Goal: Transaction & Acquisition: Purchase product/service

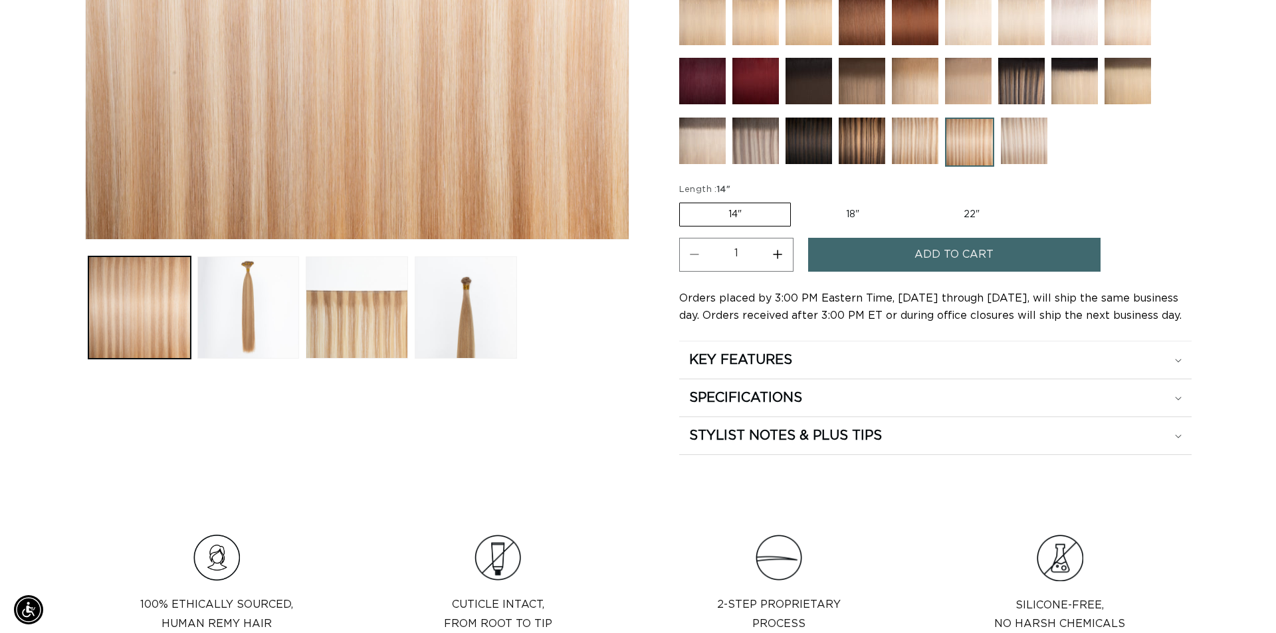
scroll to position [0, 2343]
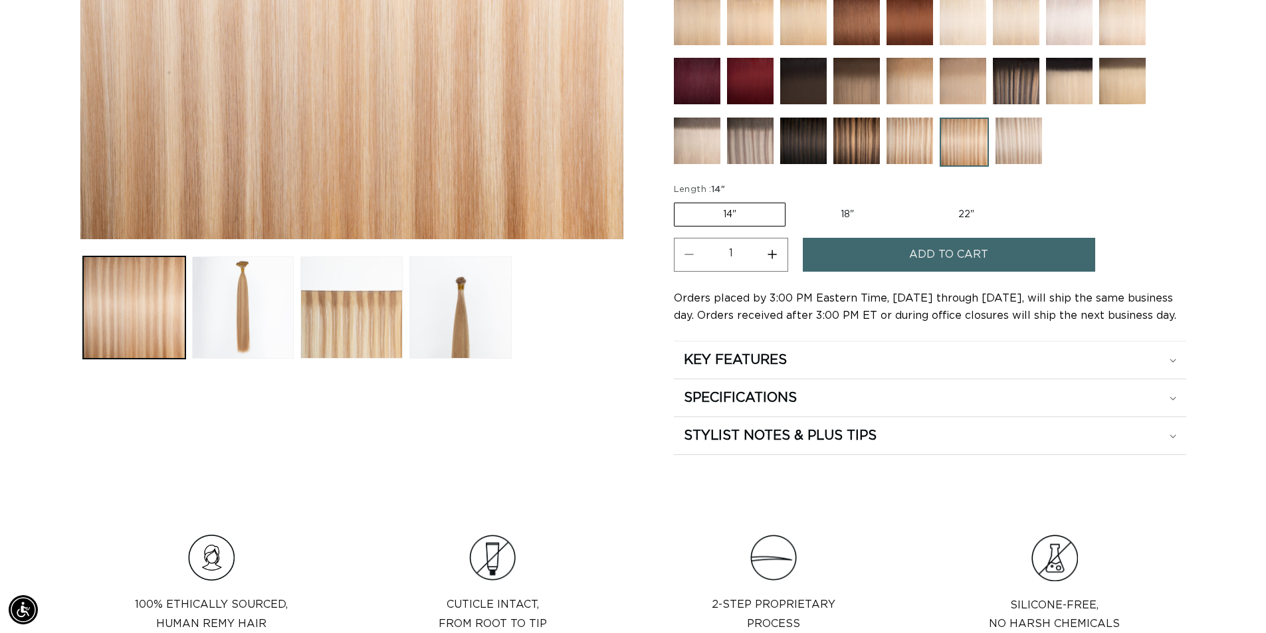
click at [770, 254] on button "Increase quantity for 18/22 Duo Tone - Hand Tied Weft" at bounding box center [772, 255] width 30 height 34
type input "2"
click at [884, 254] on button "Add to cart" at bounding box center [949, 255] width 292 height 34
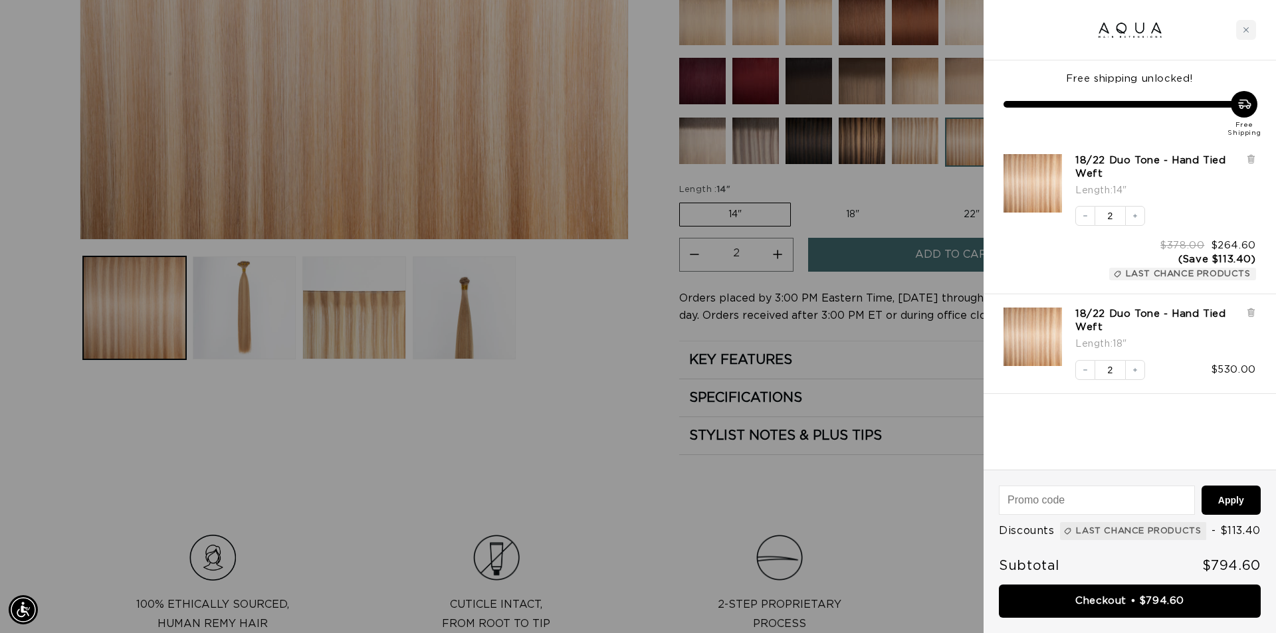
scroll to position [0, 1181]
click at [1251, 308] on icon at bounding box center [1251, 313] width 10 height 10
click at [1080, 217] on button "Decrease quantity" at bounding box center [1085, 216] width 20 height 20
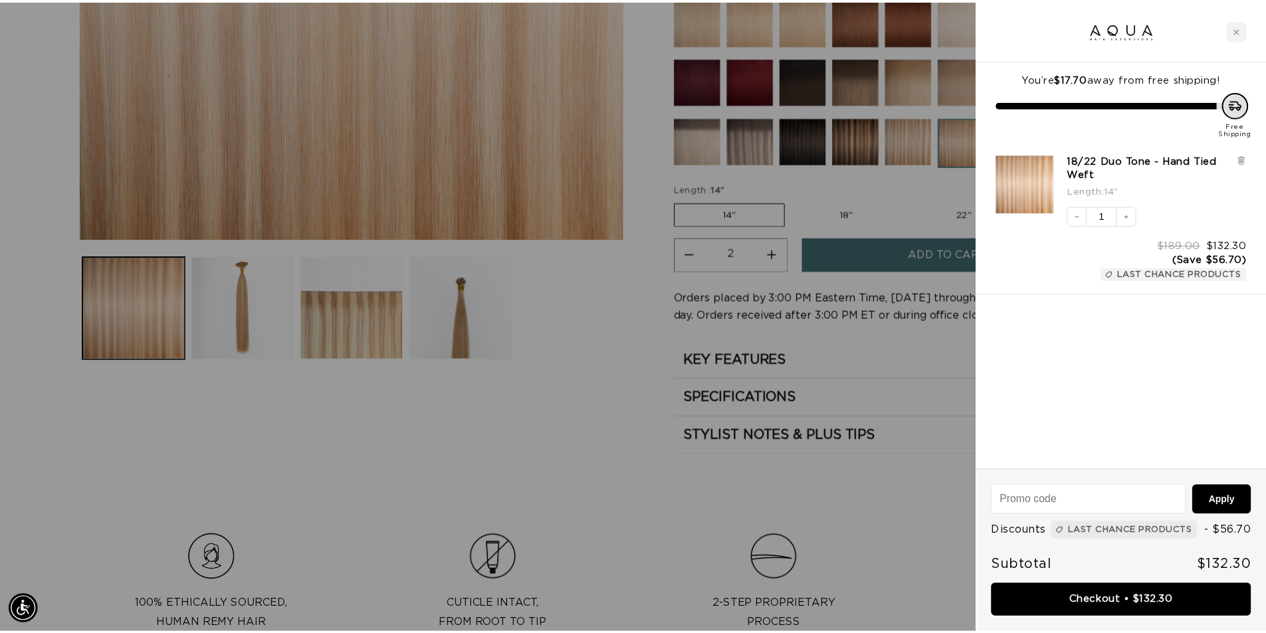
scroll to position [0, 1181]
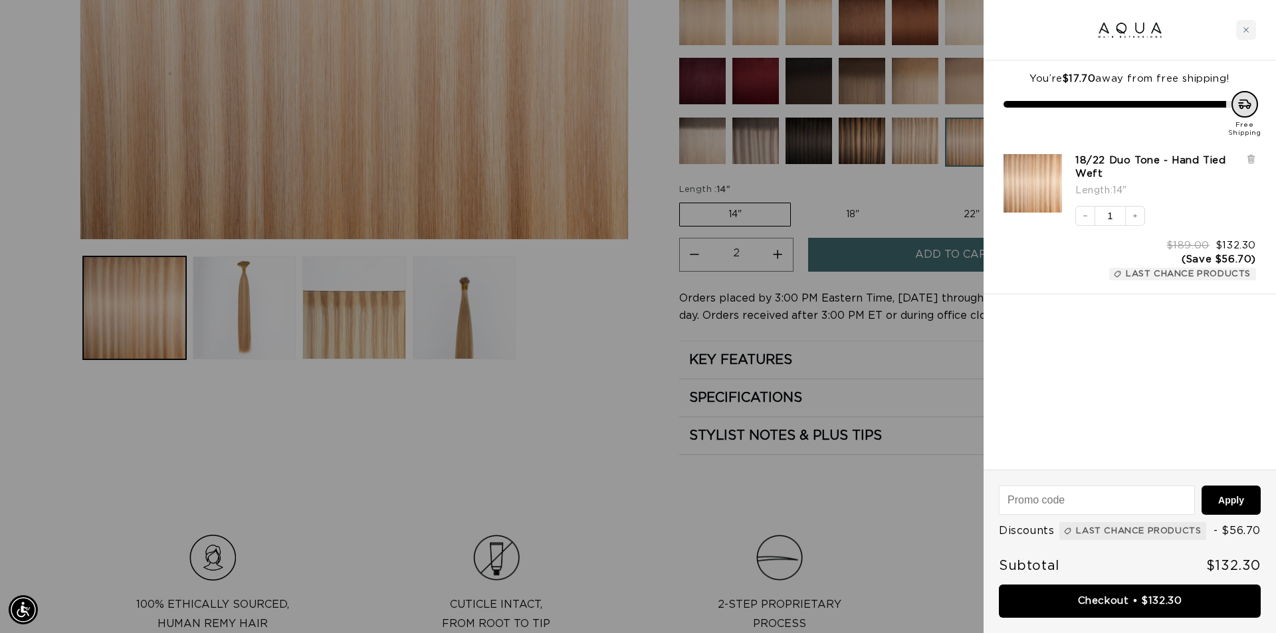
click at [583, 415] on div at bounding box center [638, 316] width 1276 height 633
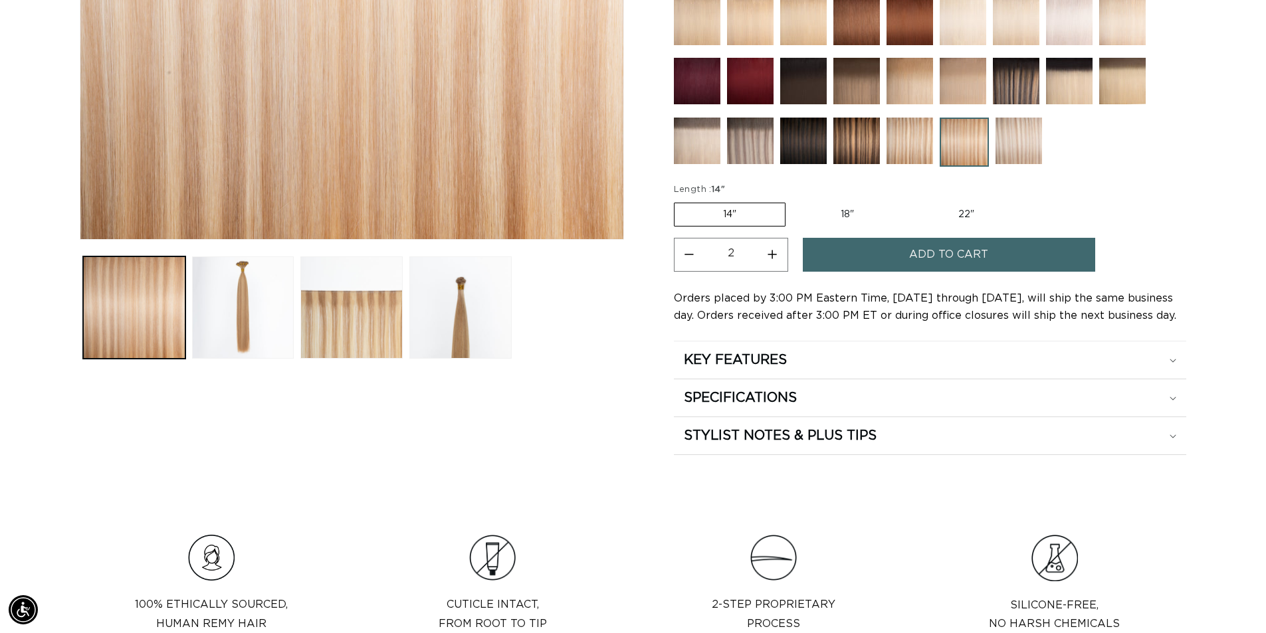
scroll to position [0, 1171]
click at [860, 214] on label "18" Variant sold out or unavailable" at bounding box center [847, 214] width 110 height 23
click at [793, 201] on input "18" Variant sold out or unavailable" at bounding box center [792, 200] width 1 height 1
radio input "true"
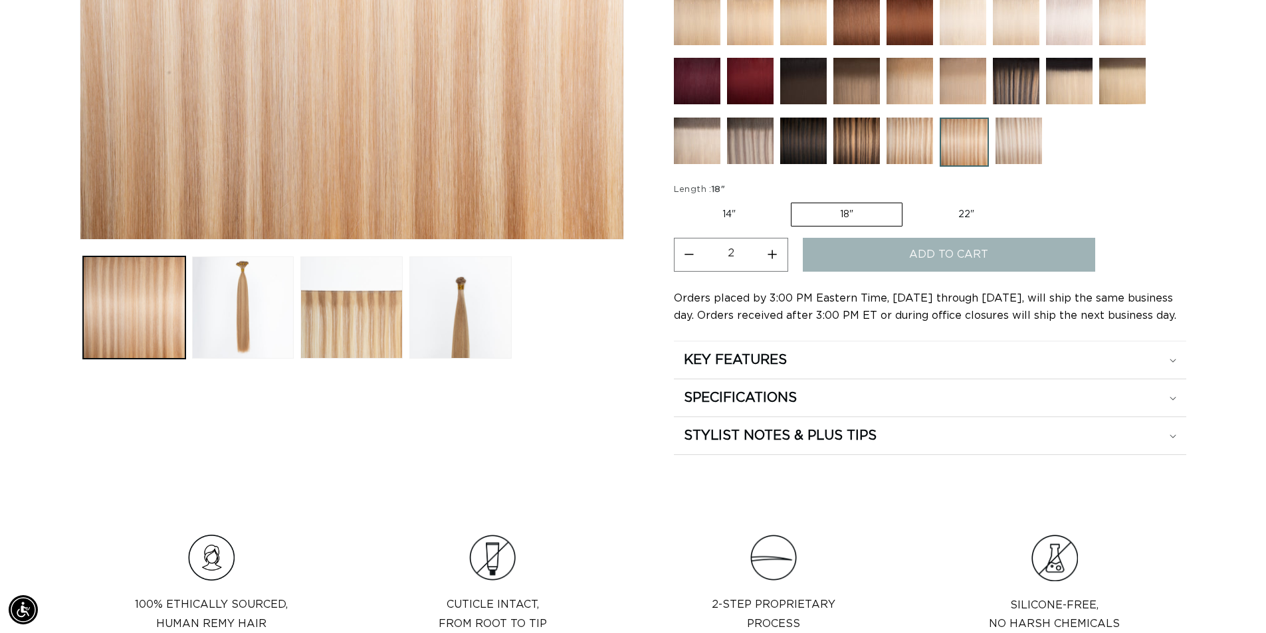
type input "1"
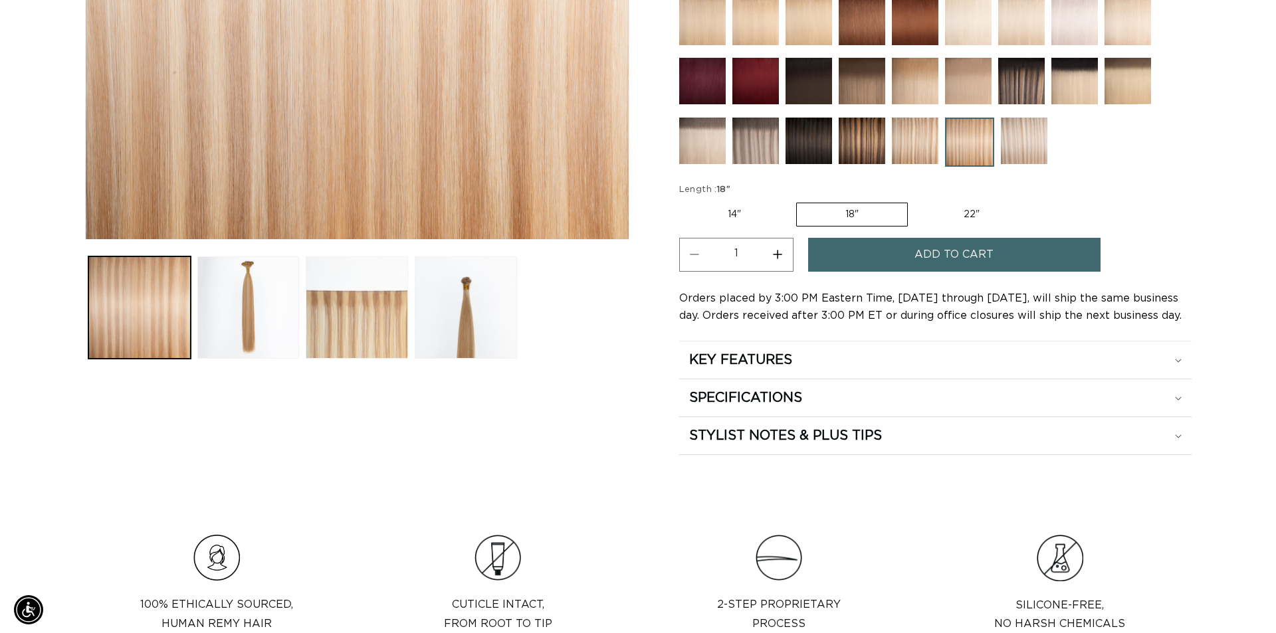
scroll to position [0, 2343]
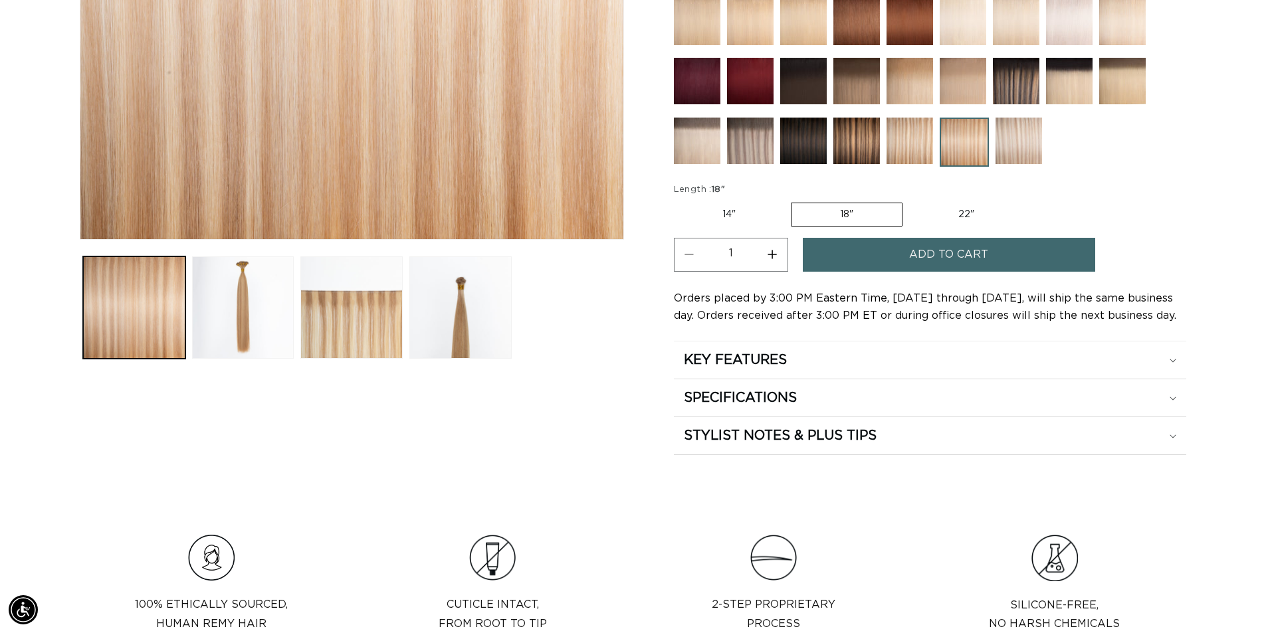
click at [916, 255] on span "Add to cart" at bounding box center [948, 255] width 79 height 34
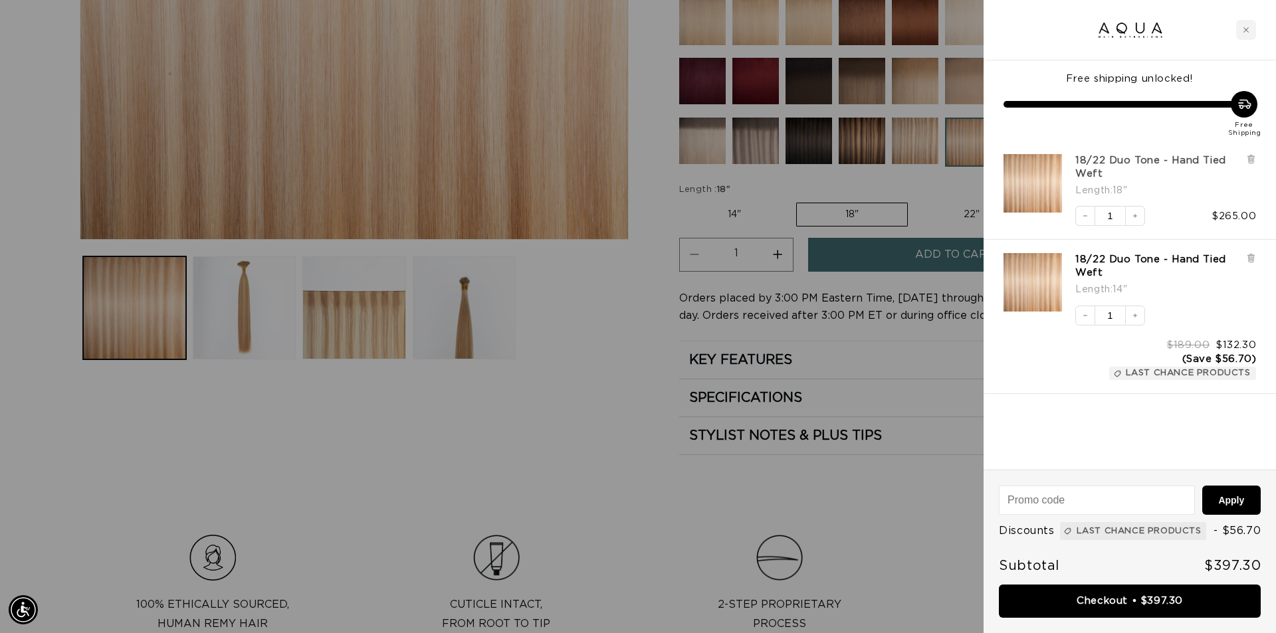
scroll to position [0, 2363]
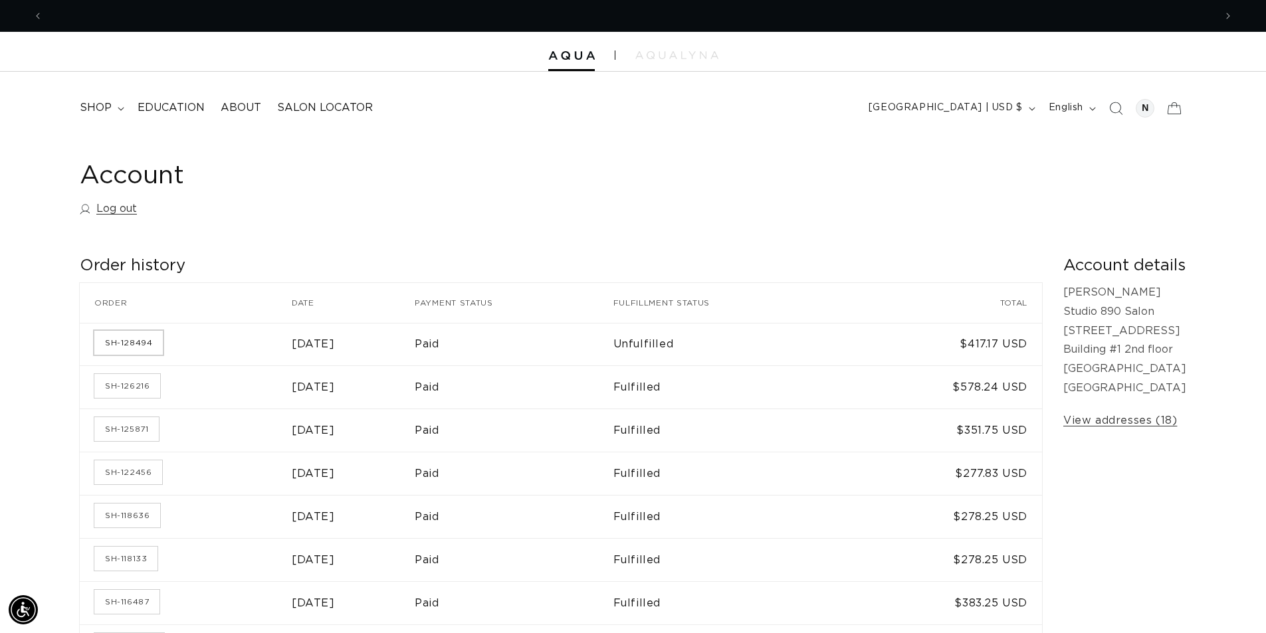
scroll to position [0, 1171]
click at [130, 348] on link "SH-128494" at bounding box center [128, 343] width 68 height 24
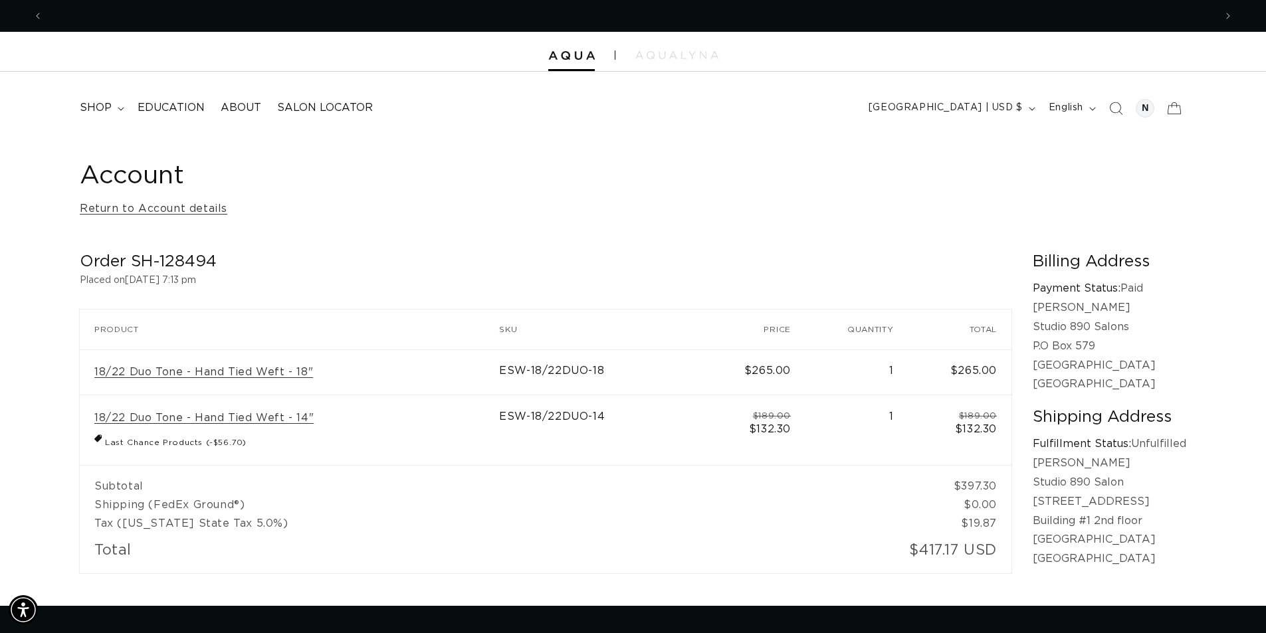
scroll to position [0, 2343]
